Goal: Check status

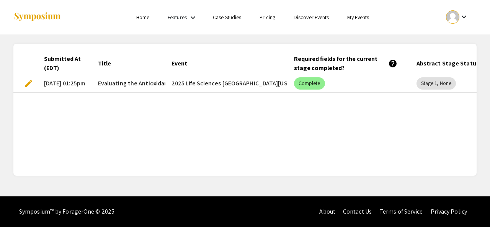
click at [30, 18] on img at bounding box center [37, 17] width 48 height 10
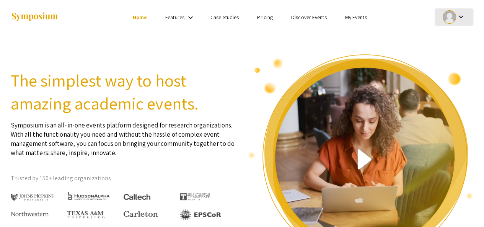
click at [439, 21] on button "keyboard_arrow_down" at bounding box center [454, 16] width 39 height 17
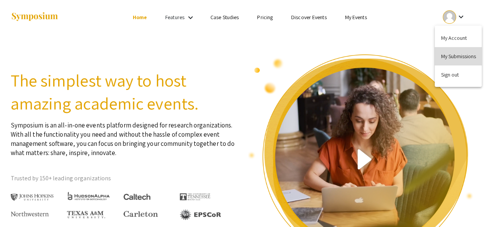
click at [446, 55] on button "My Submissions" at bounding box center [458, 56] width 47 height 18
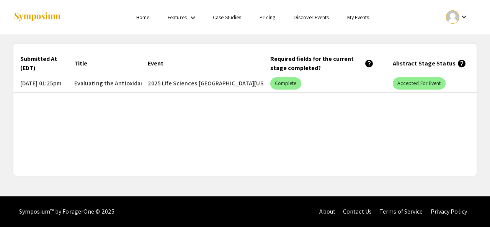
scroll to position [0, 56]
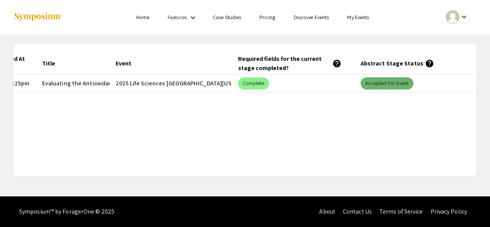
click at [395, 88] on mat-chip "Accepted for Event" at bounding box center [386, 83] width 53 height 12
click at [388, 83] on mat-chip "Accepted for Event" at bounding box center [386, 83] width 53 height 12
click at [379, 82] on mat-chip "Accepted for Event" at bounding box center [386, 83] width 53 height 12
click at [397, 83] on mat-chip "Accepted for Event" at bounding box center [386, 83] width 53 height 12
